Goal: Task Accomplishment & Management: Complete application form

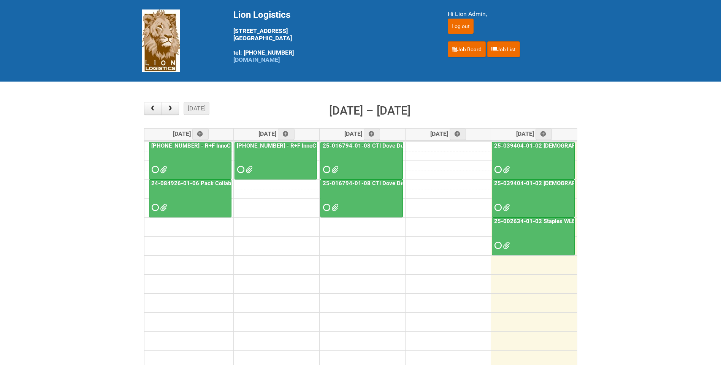
click at [254, 165] on div at bounding box center [275, 163] width 81 height 25
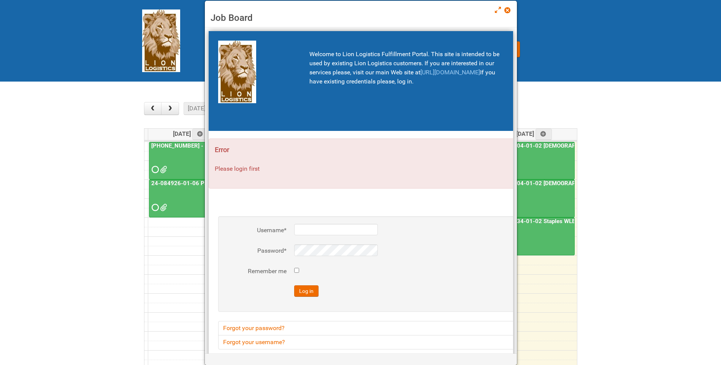
type input "lion"
click at [511, 9] on link at bounding box center [507, 10] width 7 height 9
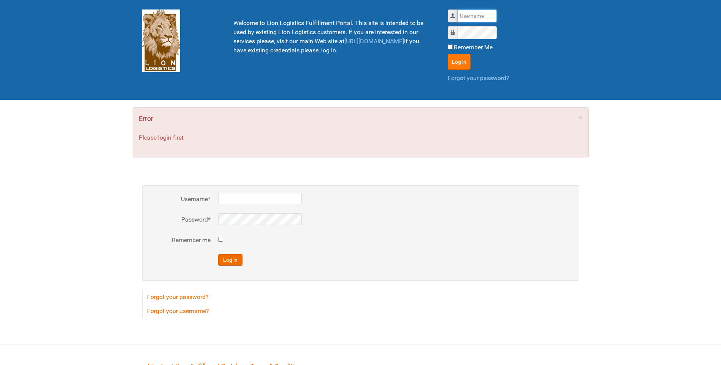
type input "lion"
click at [449, 59] on button "Log in" at bounding box center [458, 62] width 23 height 16
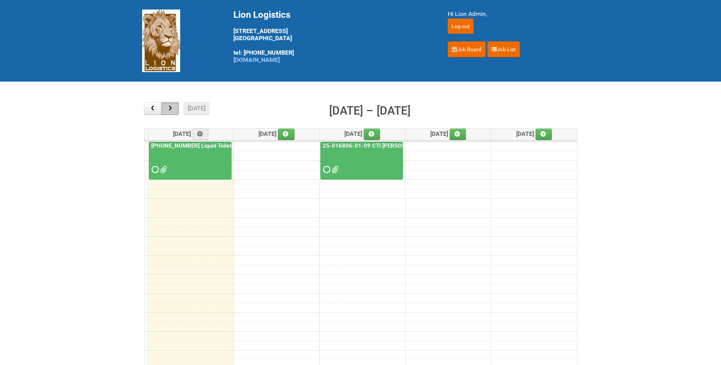
click at [169, 112] on button "button" at bounding box center [170, 108] width 18 height 13
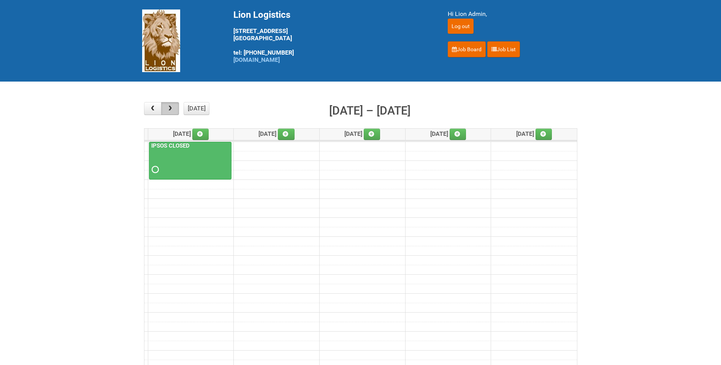
click at [169, 112] on button "button" at bounding box center [170, 108] width 18 height 13
